Goal: Transaction & Acquisition: Download file/media

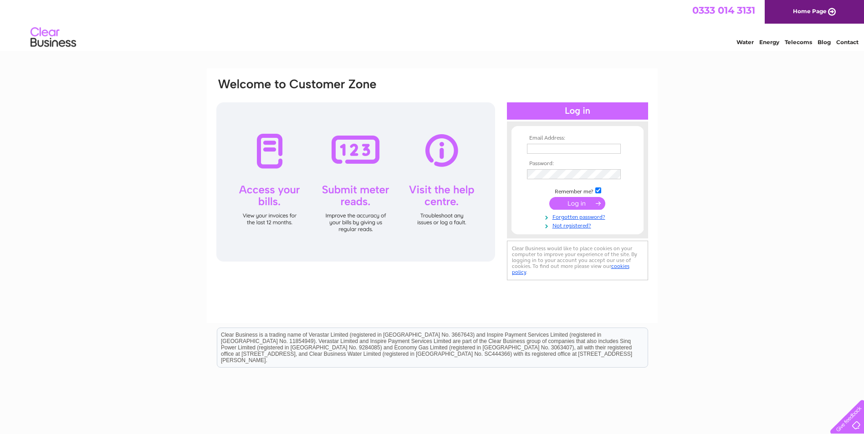
type input "[EMAIL_ADDRESS][DOMAIN_NAME]"
click at [568, 204] on input "submit" at bounding box center [577, 203] width 56 height 13
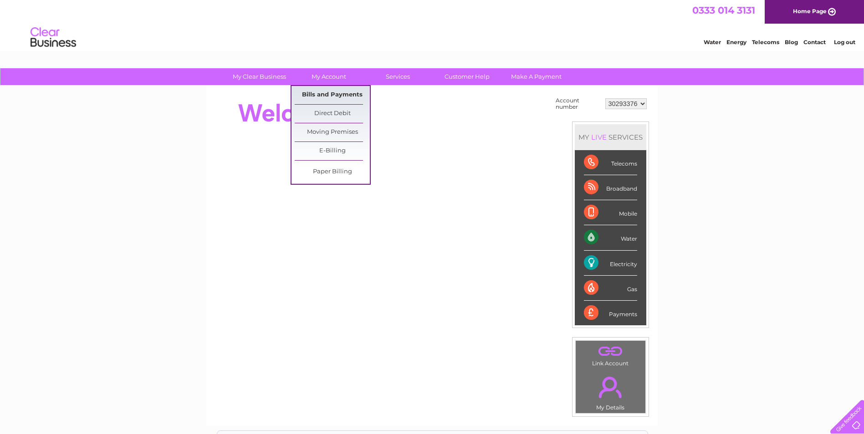
click at [332, 91] on link "Bills and Payments" at bounding box center [332, 95] width 75 height 18
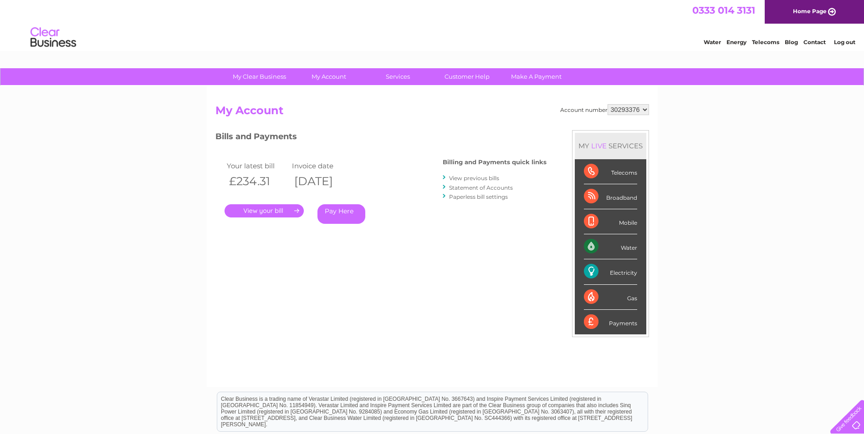
click at [272, 209] on link "." at bounding box center [264, 210] width 79 height 13
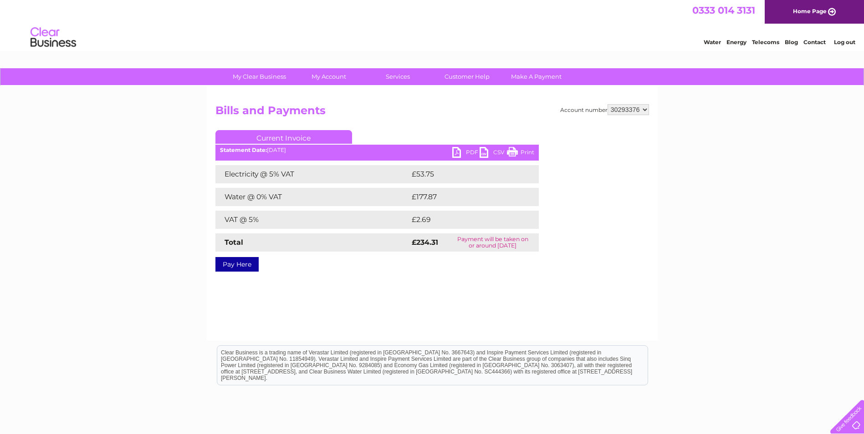
click at [468, 153] on link "PDF" at bounding box center [465, 153] width 27 height 13
